Goal: Information Seeking & Learning: Understand process/instructions

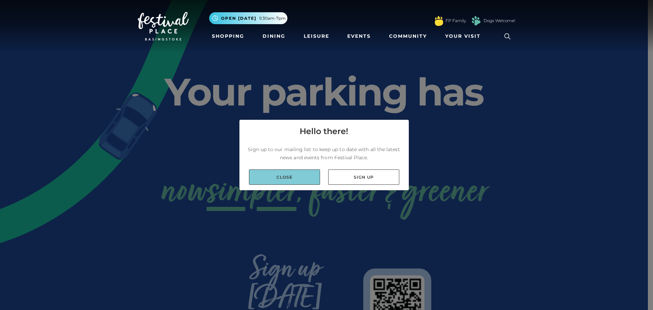
click at [294, 179] on link "Close" at bounding box center [284, 176] width 71 height 15
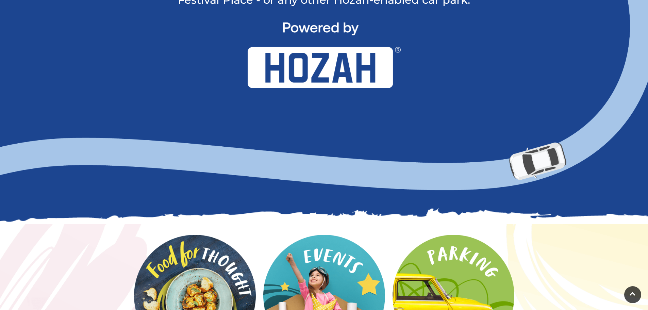
scroll to position [782, 0]
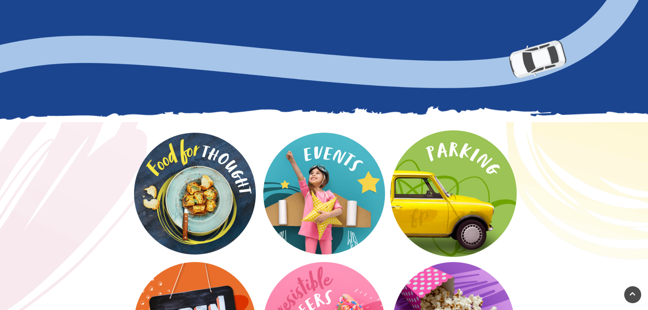
click at [438, 180] on video at bounding box center [453, 193] width 127 height 127
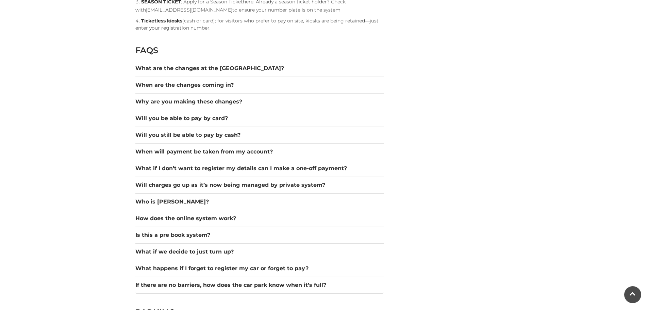
scroll to position [952, 0]
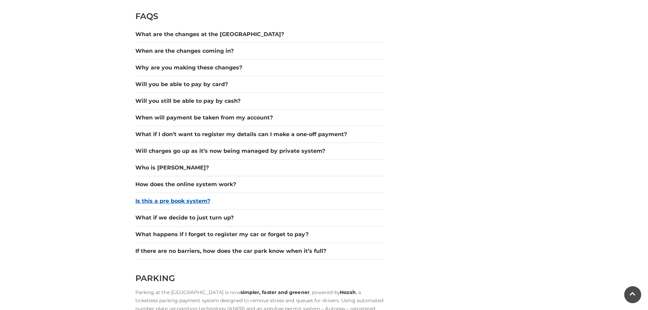
click at [164, 200] on button "Is this a pre book system?" at bounding box center [259, 201] width 248 height 8
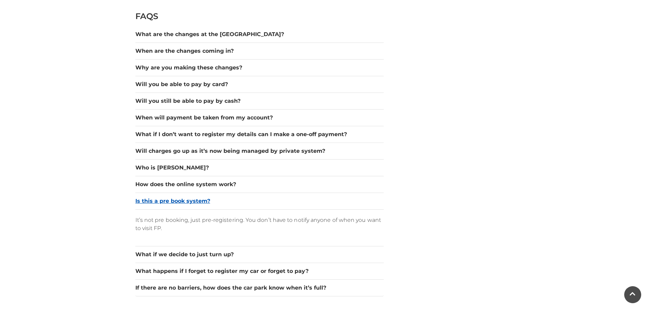
click at [164, 200] on button "Is this a pre book system?" at bounding box center [259, 201] width 248 height 8
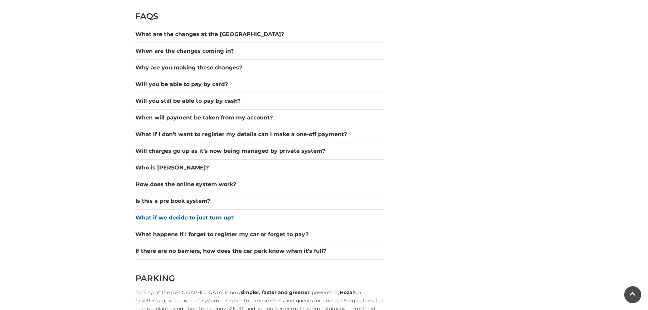
click at [168, 220] on button "What if we decide to just turn up?" at bounding box center [259, 218] width 248 height 8
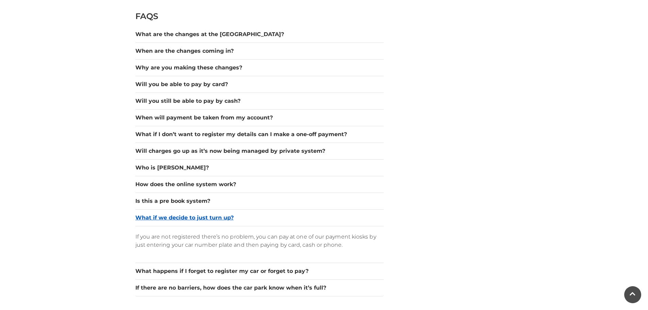
click at [168, 220] on button "What if we decide to just turn up?" at bounding box center [259, 218] width 248 height 8
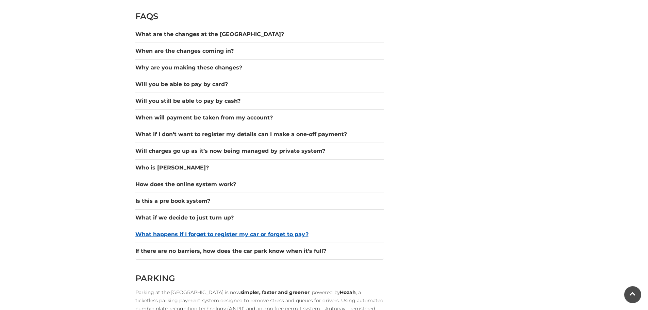
click at [202, 235] on button "What happens if I forget to register my car or forget to pay?" at bounding box center [259, 234] width 248 height 8
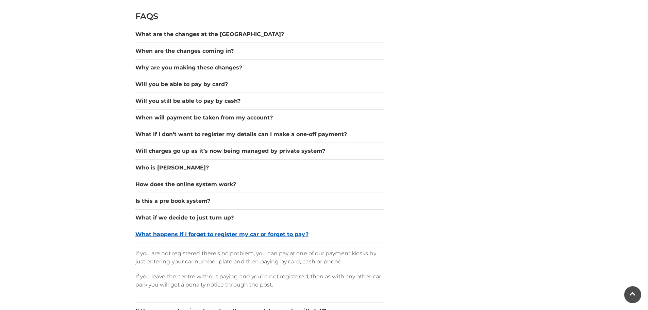
click at [202, 235] on button "What happens if I forget to register my car or forget to pay?" at bounding box center [259, 234] width 248 height 8
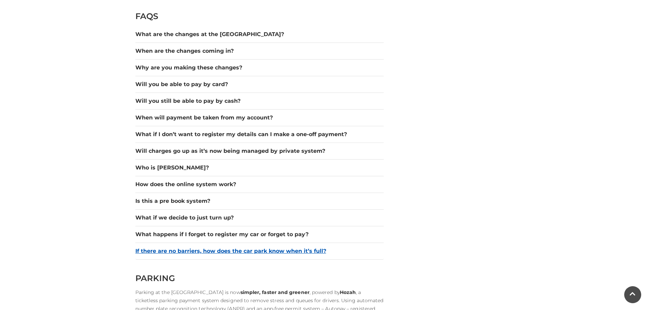
click at [211, 249] on button "If there are no barriers, how does the car park know when it’s full?" at bounding box center [259, 251] width 248 height 8
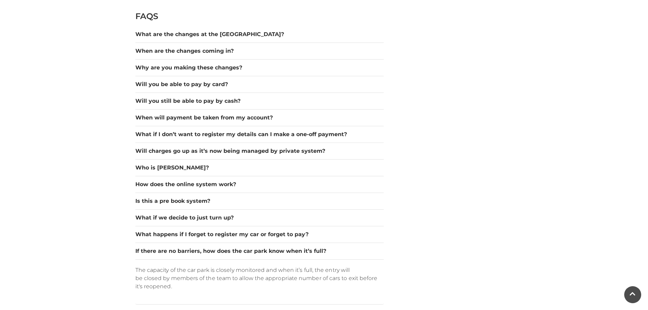
click at [415, 235] on div "HOZAH TICKETLESS PARKING PAYMENT SYSTEM & METHODS OF PAYMENT Autopay (register …" at bounding box center [324, 135] width 388 height 1775
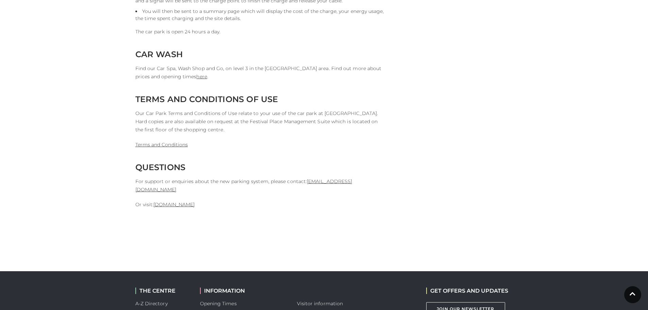
scroll to position [1633, 0]
